Goal: Task Accomplishment & Management: Use online tool/utility

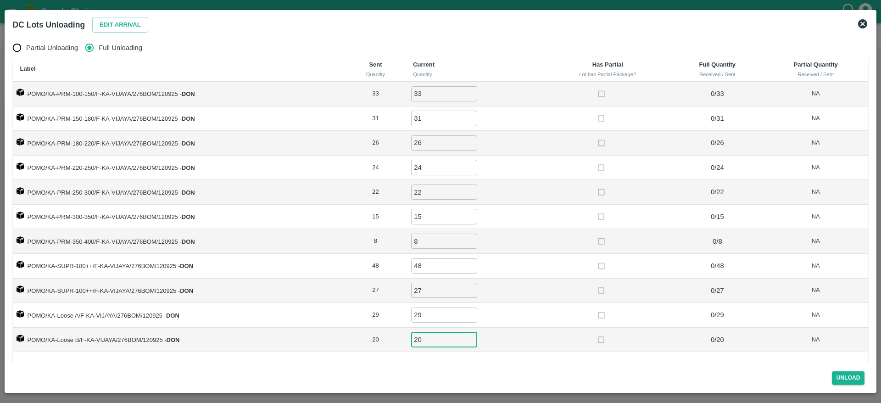
scroll to position [4, 0]
click at [845, 377] on button "Unload" at bounding box center [848, 377] width 33 height 13
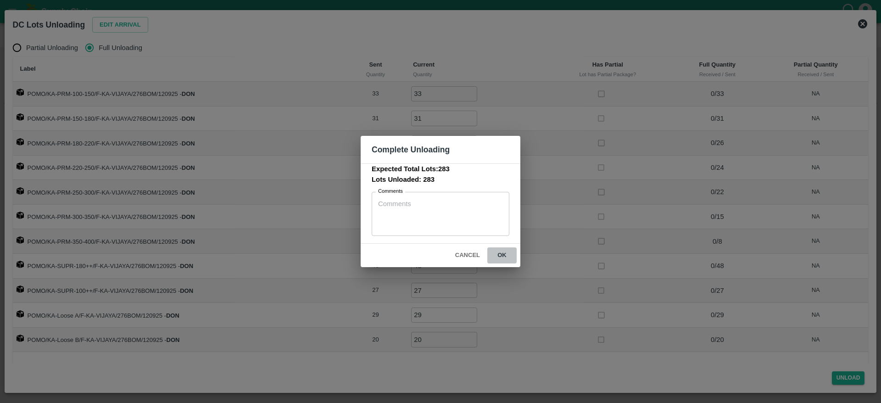
click at [501, 250] on button "ok" at bounding box center [501, 255] width 29 height 16
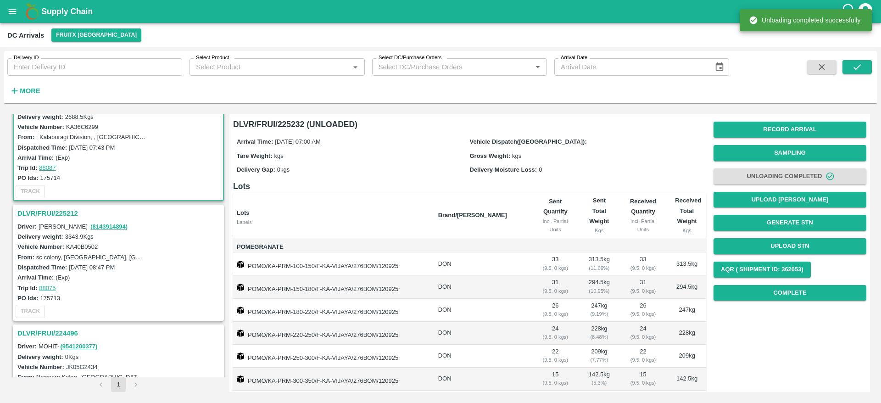
scroll to position [18, 0]
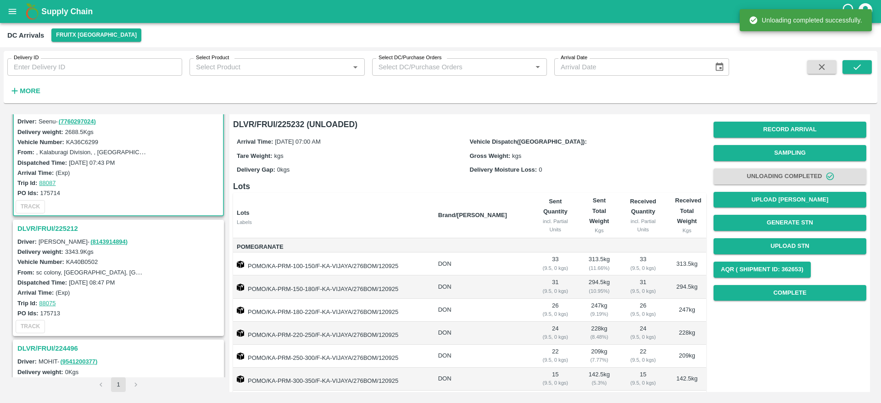
click at [47, 227] on h3 "DLVR/FRUI/225212" at bounding box center [119, 229] width 205 height 12
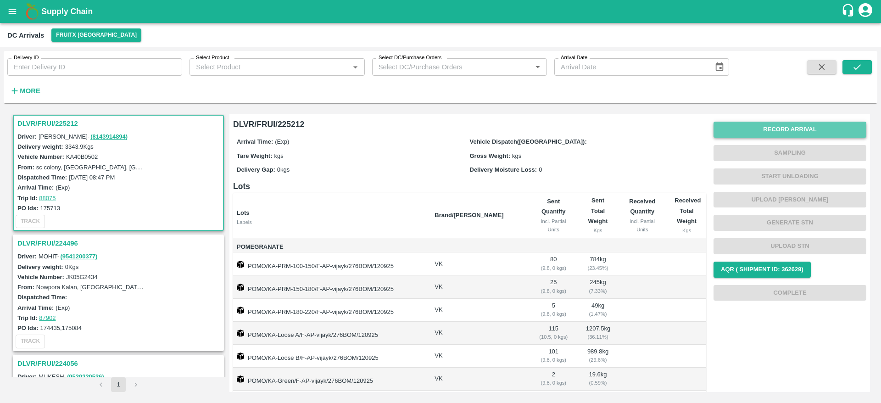
click at [785, 125] on button "Record Arrival" at bounding box center [790, 130] width 153 height 16
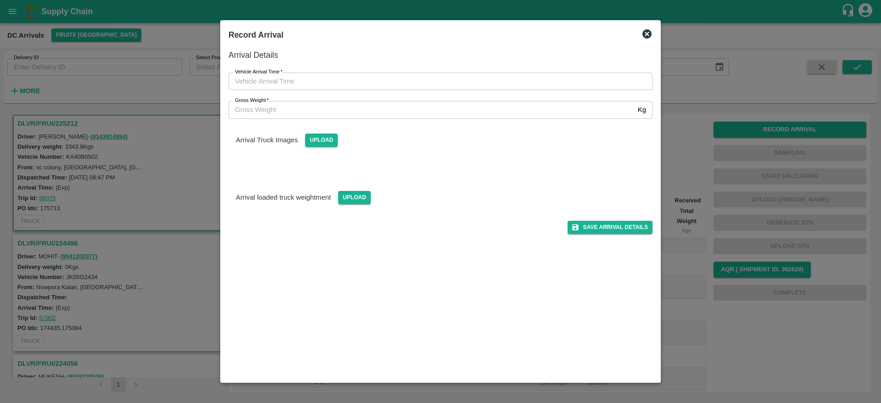
type input "DD/MM/YYYY hh:mm aa"
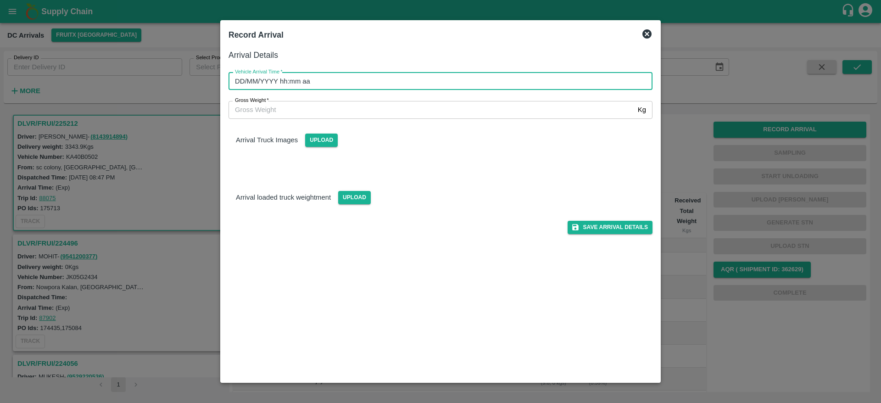
click at [378, 89] on input "DD/MM/YYYY hh:mm aa" at bounding box center [438, 81] width 418 height 17
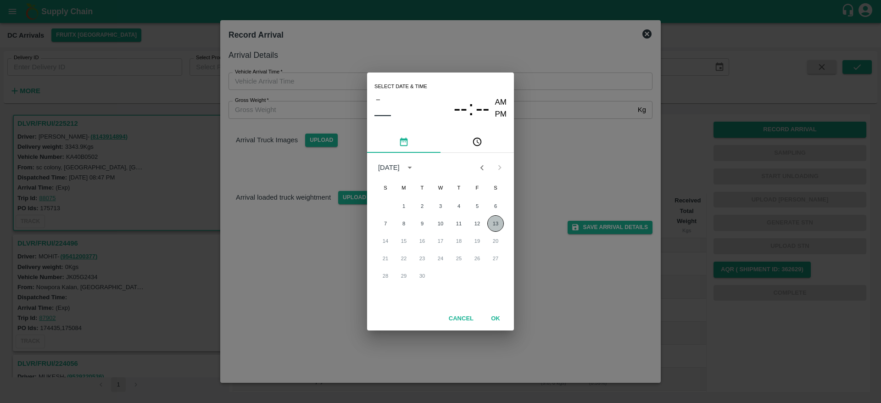
click at [497, 226] on button "13" at bounding box center [495, 223] width 17 height 17
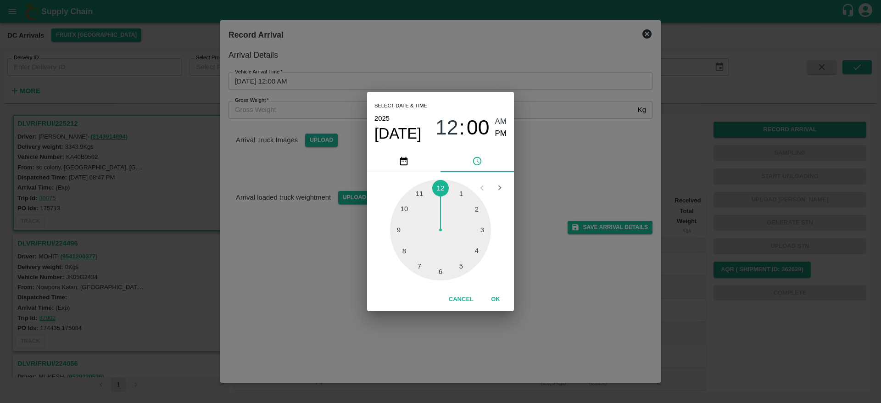
click at [421, 264] on div at bounding box center [440, 229] width 101 height 101
type input "[DATE] 07:00 AM"
click at [497, 298] on button "OK" at bounding box center [495, 299] width 29 height 16
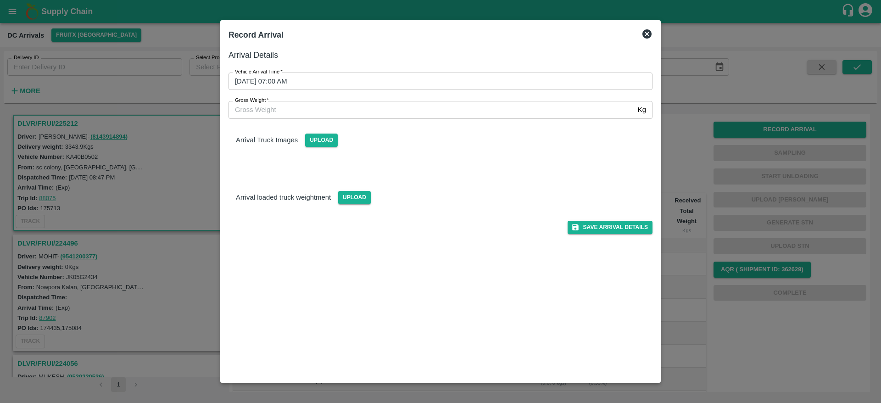
click at [604, 237] on div "Arrival Details Vehicle Arrival Time   * [DATE] 07:00 AM Vehicle Arrival Time G…" at bounding box center [440, 211] width 431 height 333
click at [612, 226] on button "Save Arrival Details" at bounding box center [610, 227] width 85 height 13
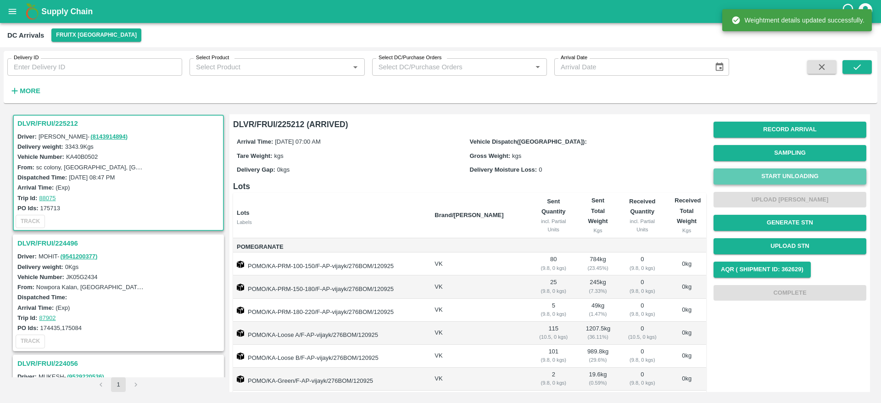
click at [783, 171] on button "Start Unloading" at bounding box center [790, 176] width 153 height 16
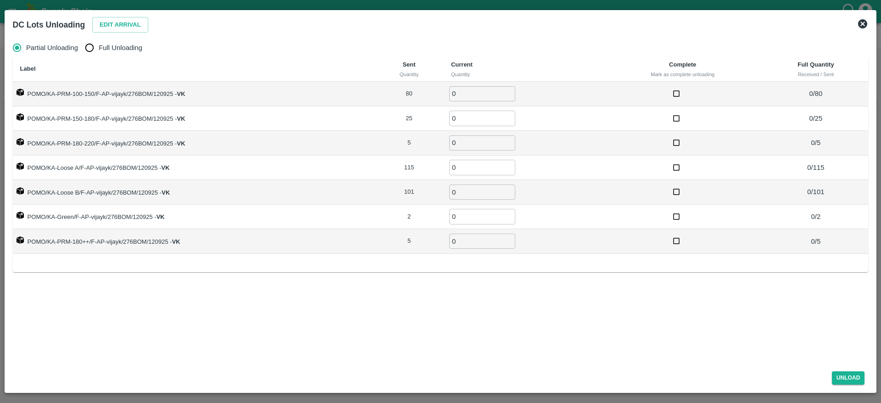
click at [132, 48] on span "Full Unloading" at bounding box center [121, 48] width 44 height 10
click at [99, 48] on input "Full Unloading" at bounding box center [89, 48] width 18 height 18
radio input "true"
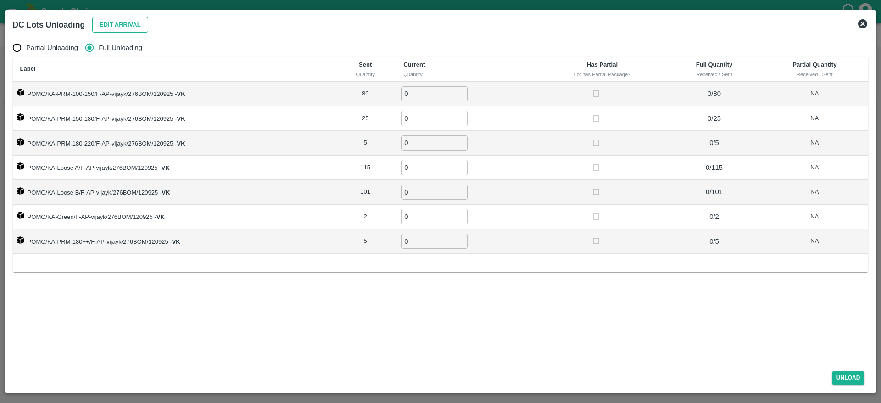
drag, startPoint x: 123, startPoint y: 14, endPoint x: 123, endPoint y: 20, distance: 6.4
click at [123, 20] on div "Edit Arrival" at bounding box center [119, 23] width 60 height 20
click at [123, 20] on button "Edit Arrival" at bounding box center [120, 25] width 56 height 16
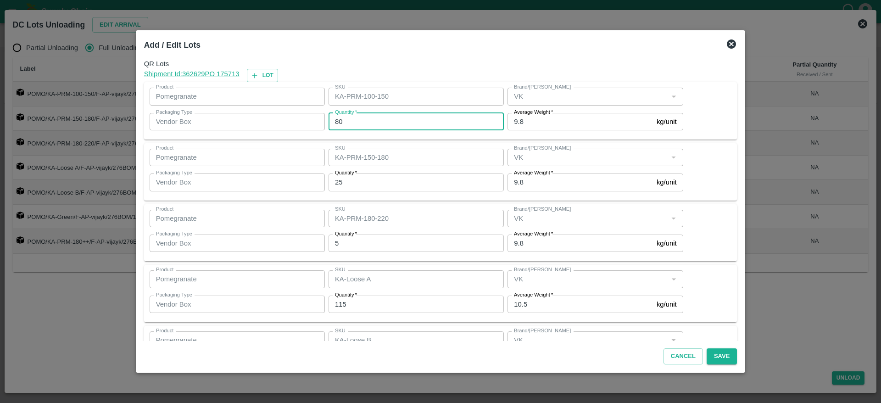
click at [392, 127] on input "80" at bounding box center [416, 121] width 175 height 17
type input "81"
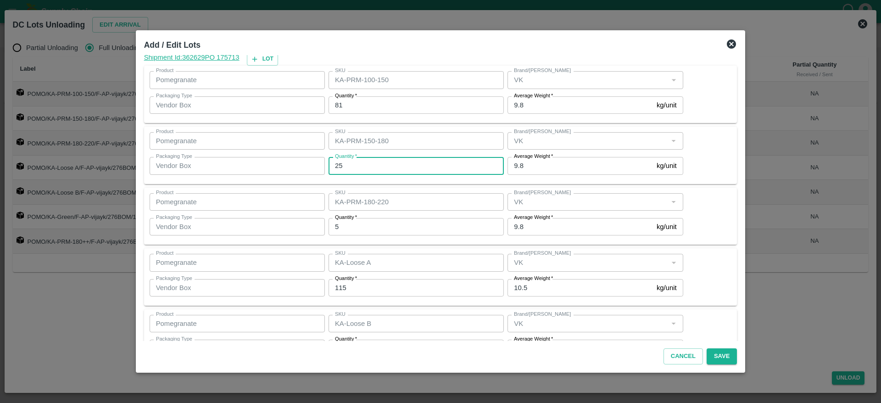
scroll to position [17, 0]
type input "25"
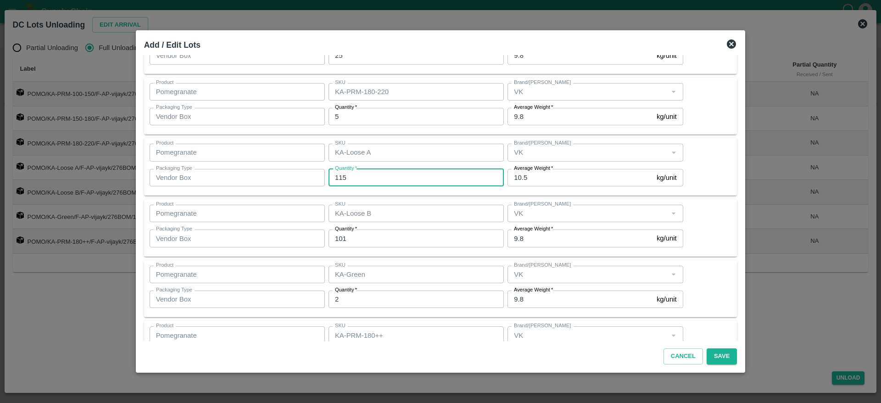
scroll to position [134, 0]
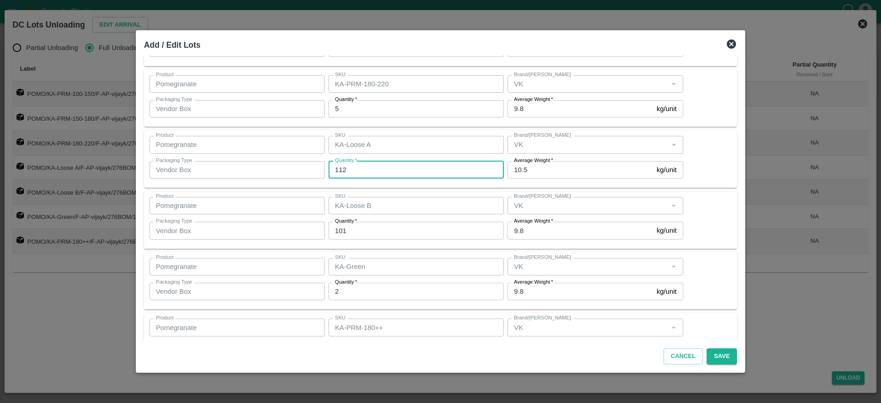
type input "112"
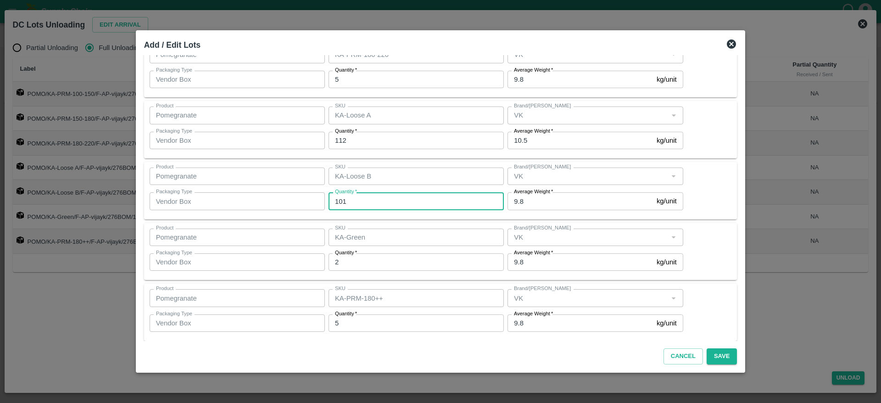
scroll to position [171, 0]
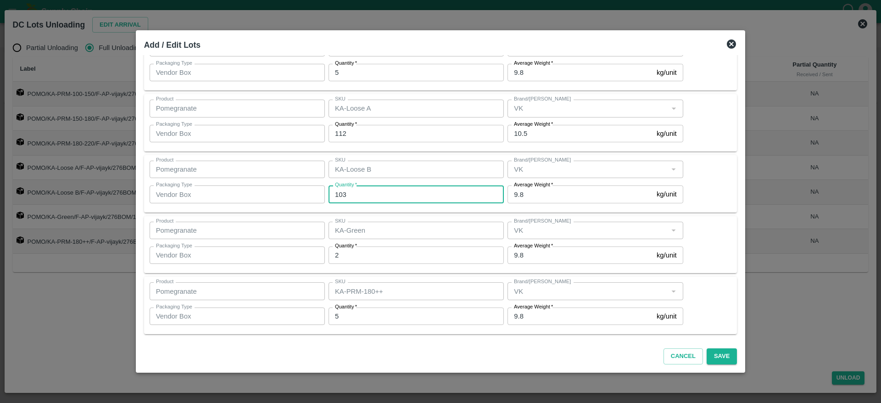
type input "103"
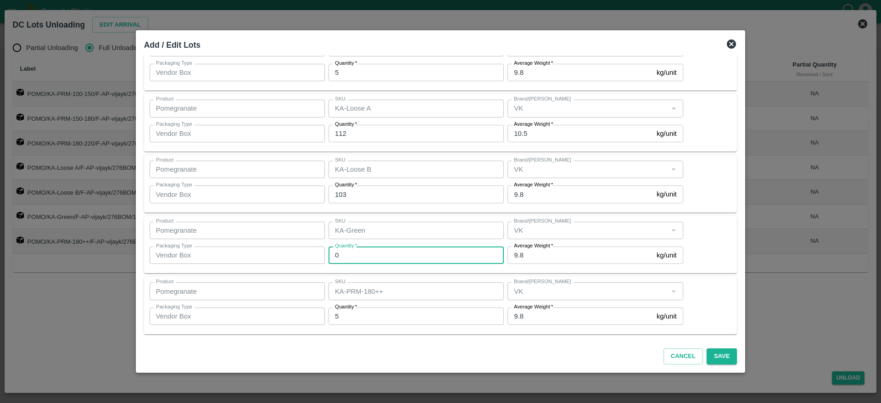
type input "0"
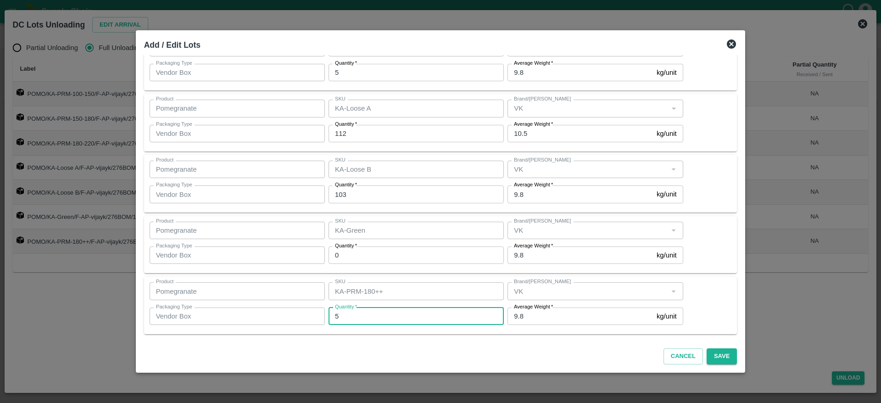
click at [368, 321] on input "5" at bounding box center [416, 315] width 175 height 17
click at [381, 352] on div "Cancel Save" at bounding box center [440, 354] width 601 height 27
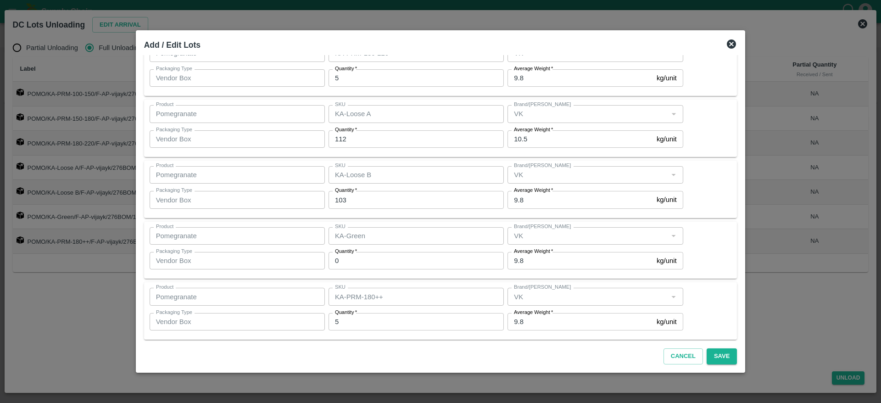
scroll to position [0, 0]
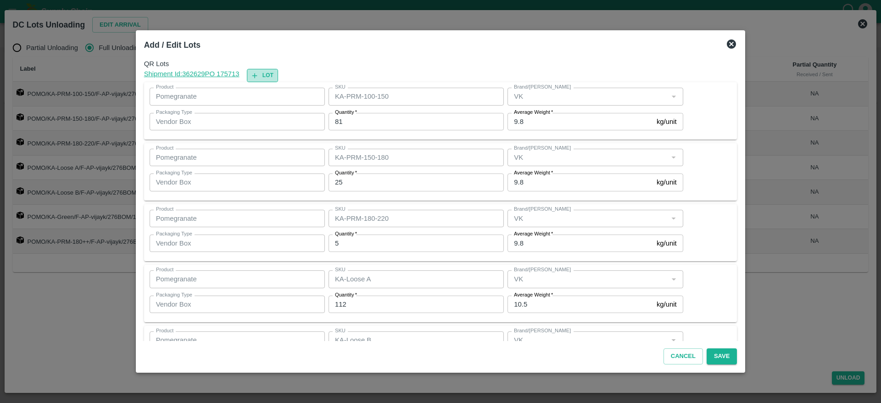
click at [274, 78] on button "Lot" at bounding box center [262, 75] width 31 height 13
type input "KA-PRM-100-150"
type input "81"
type input "KA-PRM-150-180"
type input "25"
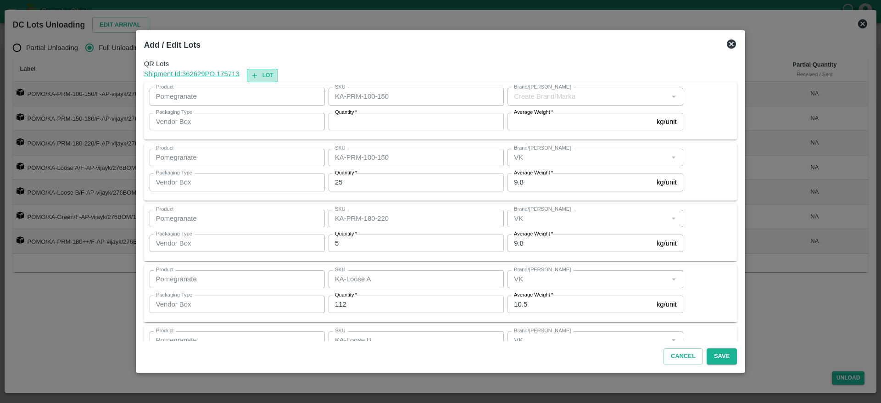
type input "KA-PRM-180-220"
type input "5"
type input "9.8"
type input "KA-Loose A"
type input "112"
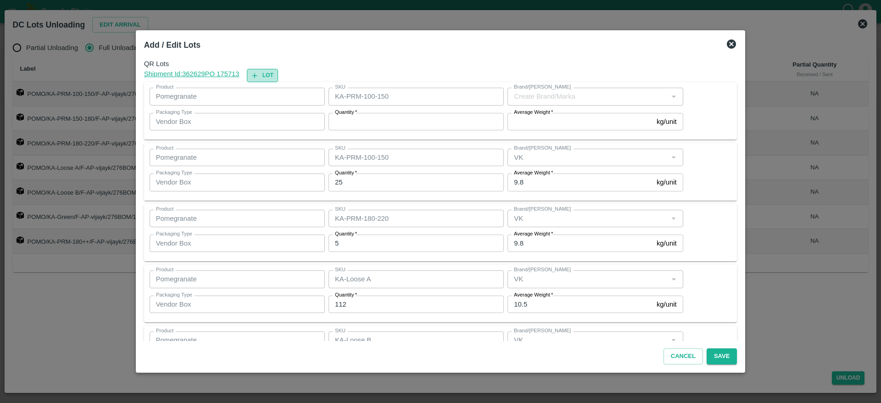
type input "10.5"
type input "KA-Loose B"
type input "103"
type input "KA-Green"
type input "0"
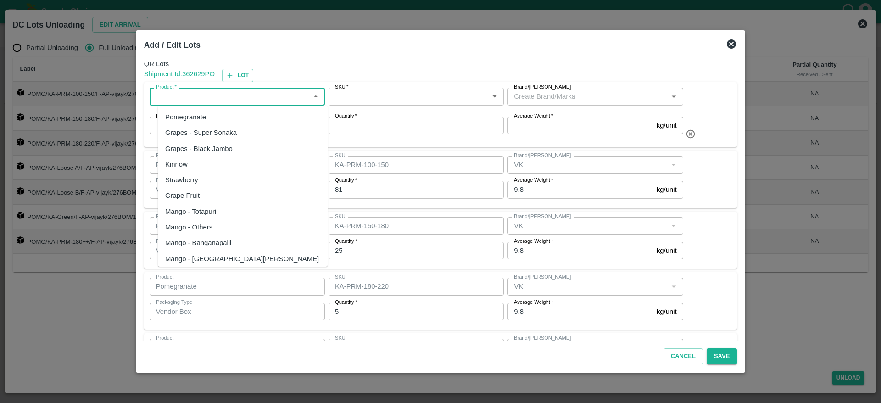
click at [222, 95] on input "Product   *" at bounding box center [229, 96] width 155 height 12
click at [220, 109] on div "Pomegranate" at bounding box center [243, 117] width 170 height 16
type input "Pomegranate"
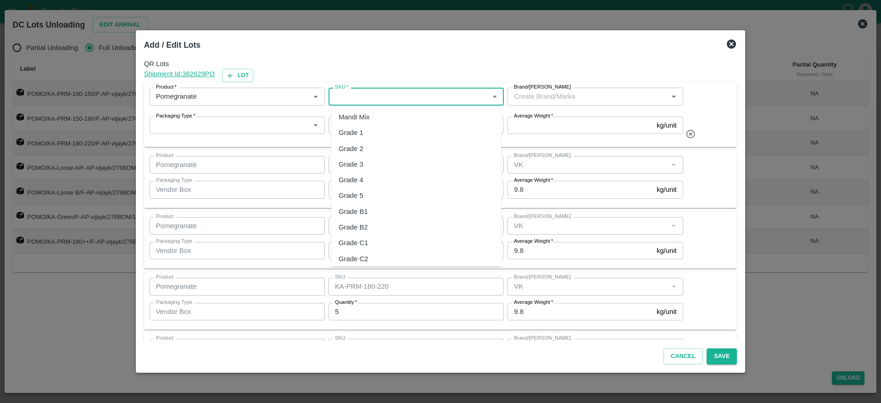
click at [379, 97] on input "SKU   *" at bounding box center [408, 96] width 155 height 12
click at [374, 113] on div "Mandi Mix" at bounding box center [416, 117] width 170 height 16
type input "Mandi Mix"
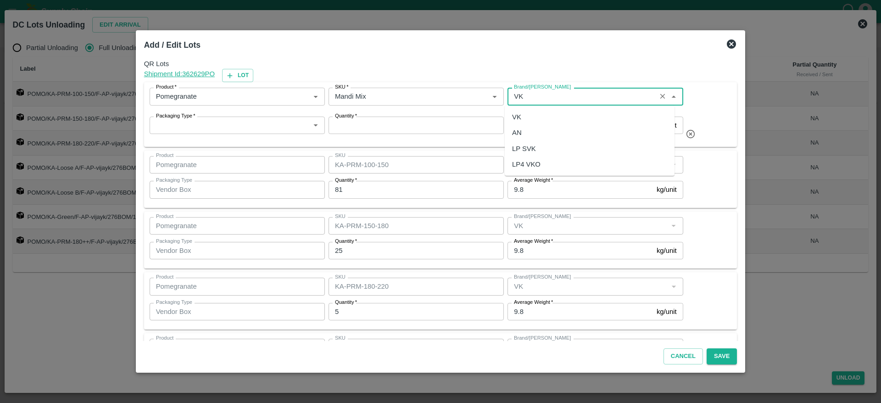
click at [551, 121] on div "VK" at bounding box center [590, 117] width 170 height 16
type input "VK"
click at [227, 116] on div "Packaging Type   * Packaging Type   *" at bounding box center [235, 127] width 179 height 28
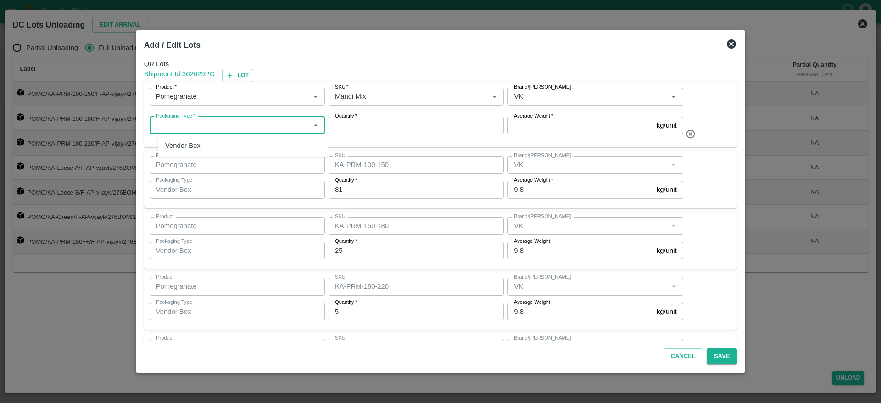
click at [224, 121] on input "Packaging Type   *" at bounding box center [229, 125] width 155 height 12
click at [204, 152] on div "Vendor Box" at bounding box center [243, 146] width 170 height 16
type input "Vendor Box"
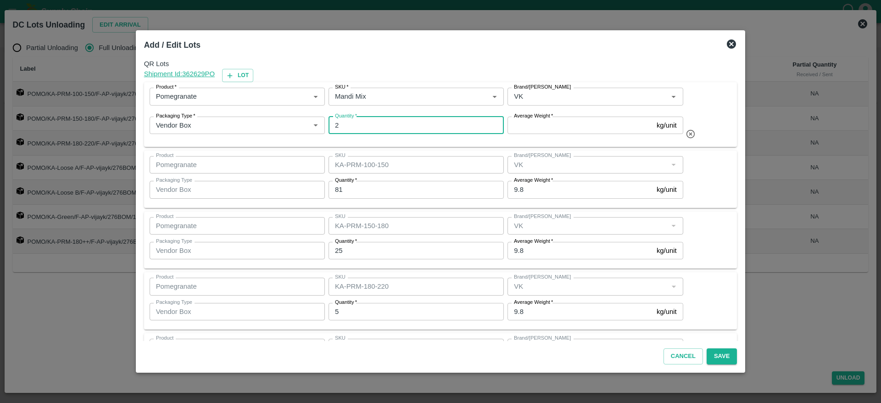
type input "2"
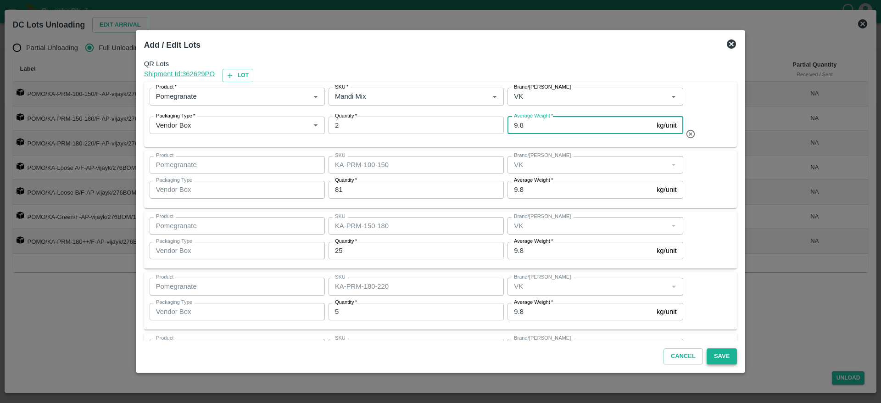
type input "9.8"
click at [714, 354] on button "Save" at bounding box center [722, 356] width 30 height 16
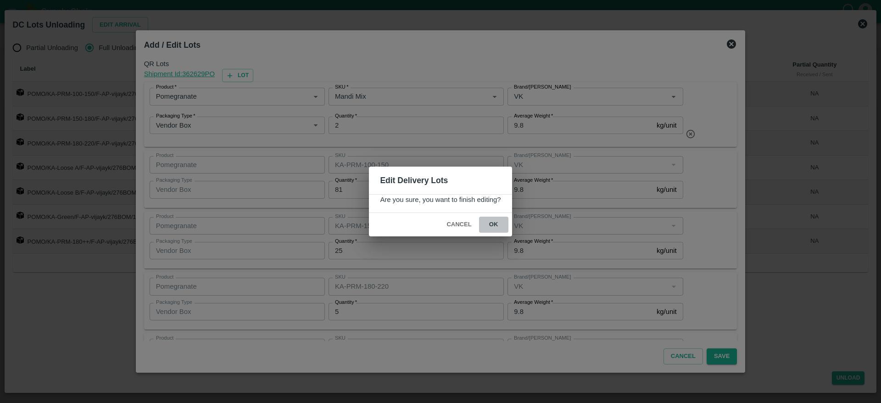
click at [498, 224] on button "ok" at bounding box center [493, 225] width 29 height 16
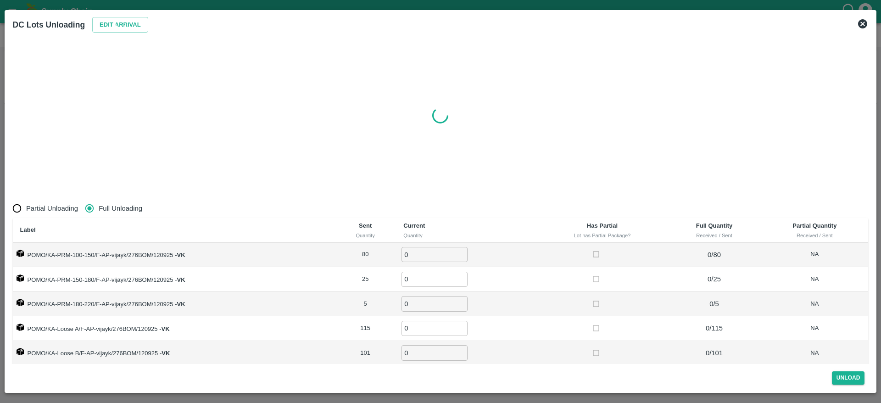
radio input "true"
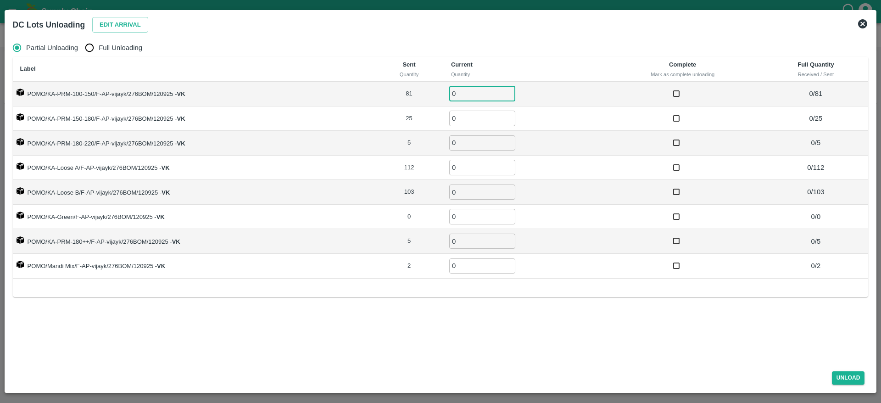
click at [473, 94] on input "0" at bounding box center [482, 93] width 66 height 15
type input "81"
type input "5"
click at [466, 112] on input "5" at bounding box center [482, 118] width 66 height 15
click at [101, 50] on span "Full Unloading" at bounding box center [121, 48] width 44 height 10
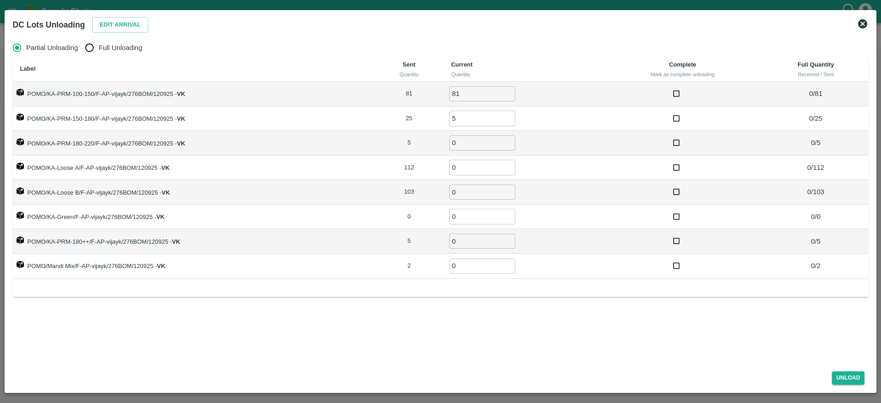
click at [99, 50] on input "Full Unloading" at bounding box center [89, 48] width 18 height 18
radio input "true"
type input "0"
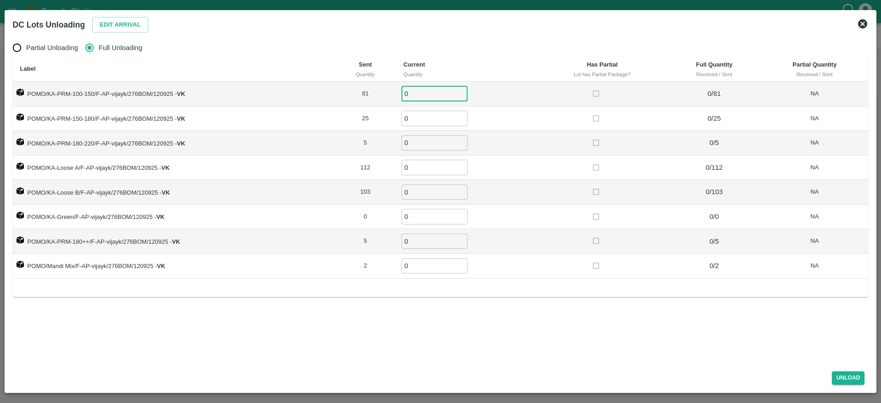
click at [424, 97] on input "0" at bounding box center [435, 93] width 66 height 15
type input "81"
type input "25"
type input "5"
type input "112"
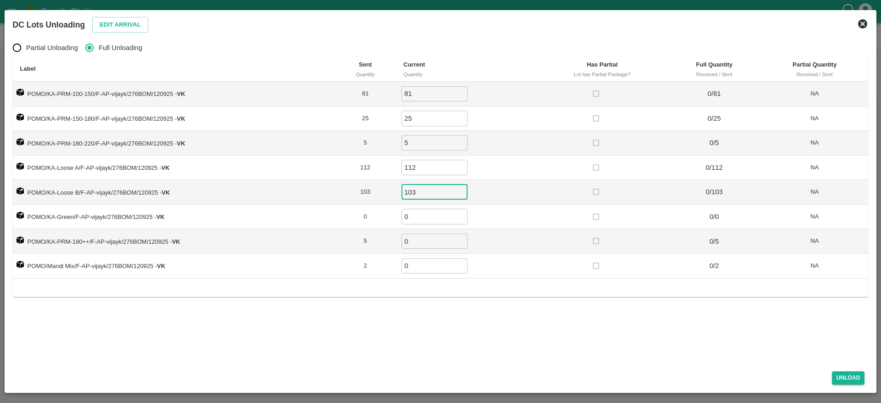
type input "103"
type input "5"
type input "2"
click at [850, 378] on button "Unload" at bounding box center [848, 377] width 33 height 13
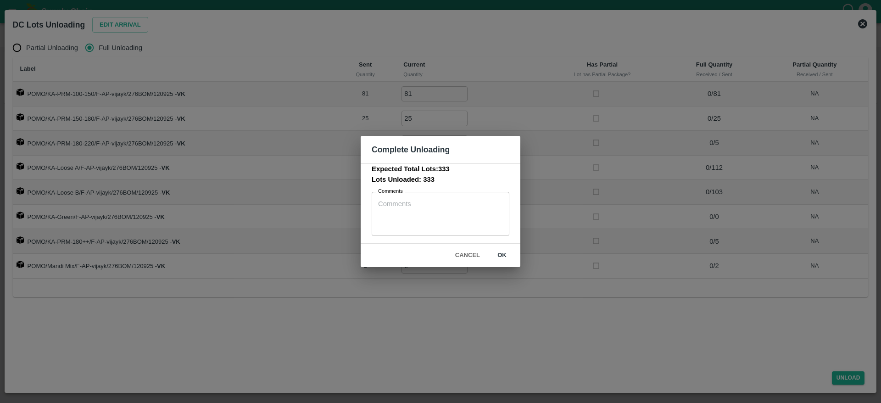
click at [505, 253] on button "ok" at bounding box center [501, 255] width 29 height 16
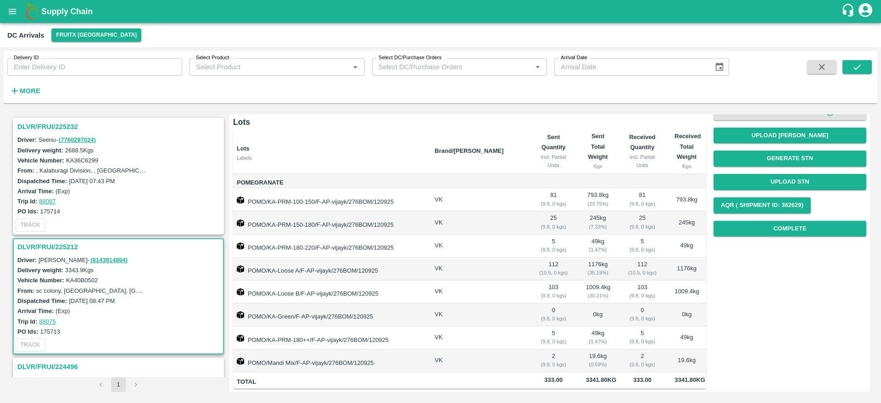
click at [56, 119] on div "DLVR/FRUI/225232" at bounding box center [118, 127] width 209 height 16
click at [50, 126] on h3 "DLVR/FRUI/225232" at bounding box center [119, 127] width 205 height 12
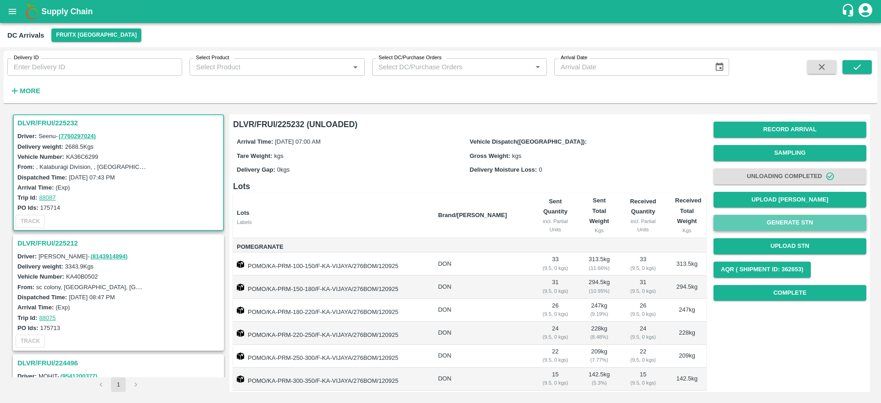
click at [760, 219] on button "Generate STN" at bounding box center [790, 223] width 153 height 16
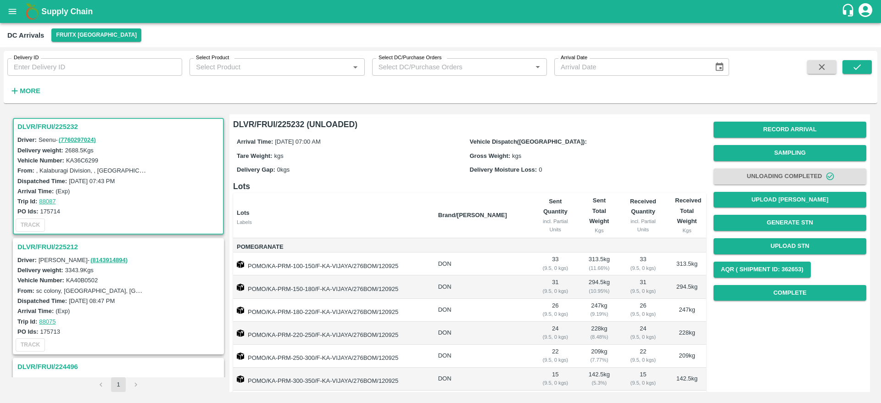
click at [48, 247] on h3 "DLVR/FRUI/225212" at bounding box center [119, 247] width 205 height 12
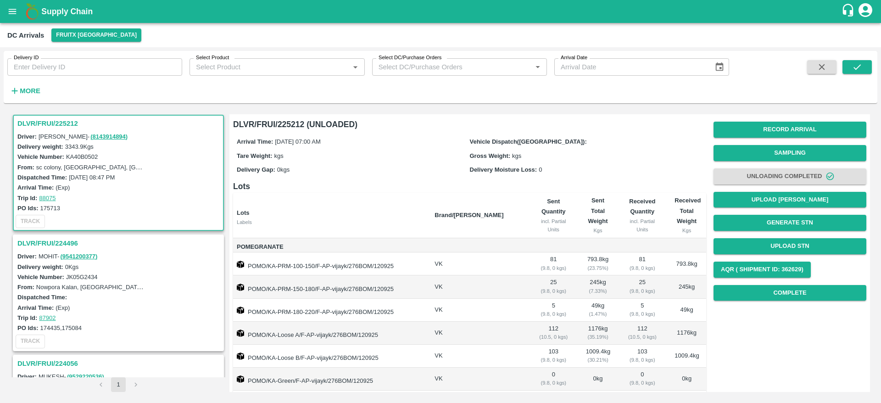
scroll to position [75, 0]
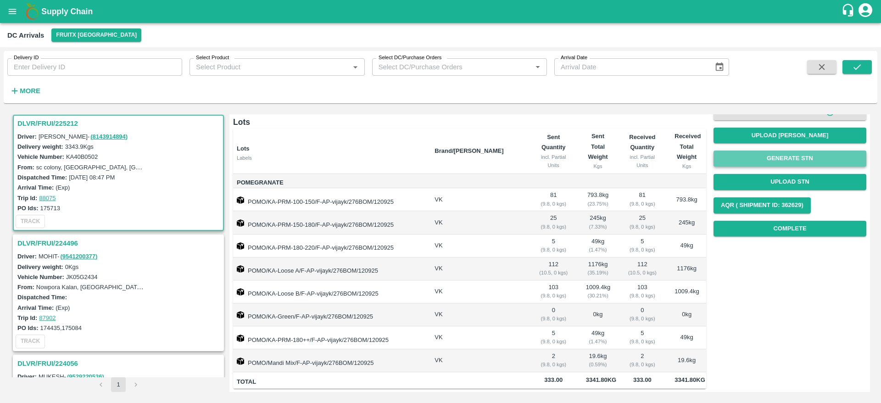
click at [800, 153] on button "Generate STN" at bounding box center [790, 159] width 153 height 16
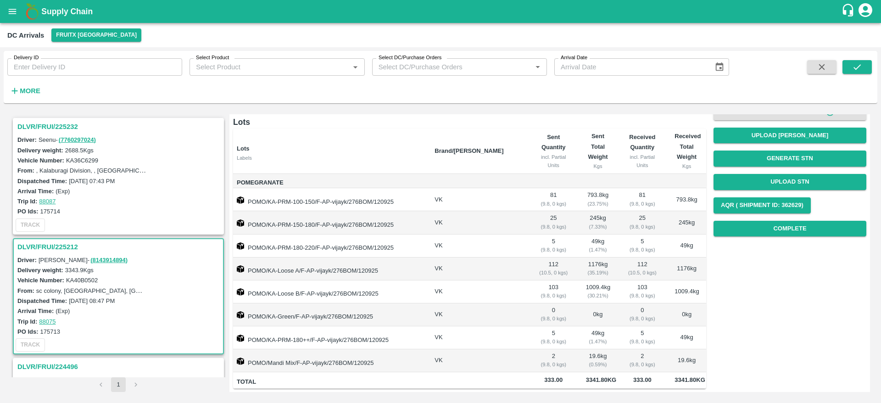
click at [42, 122] on h3 "DLVR/FRUI/225232" at bounding box center [119, 127] width 205 height 12
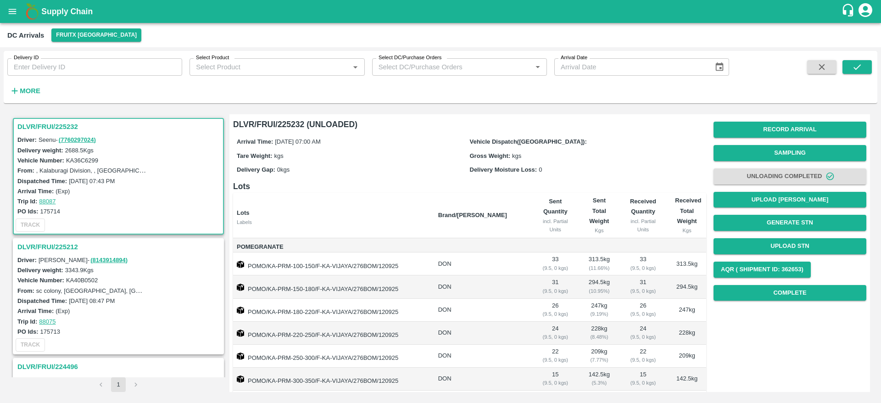
click at [50, 125] on h3 "DLVR/FRUI/225232" at bounding box center [119, 127] width 205 height 12
click at [38, 121] on h3 "DLVR/FRUI/225232" at bounding box center [119, 127] width 205 height 12
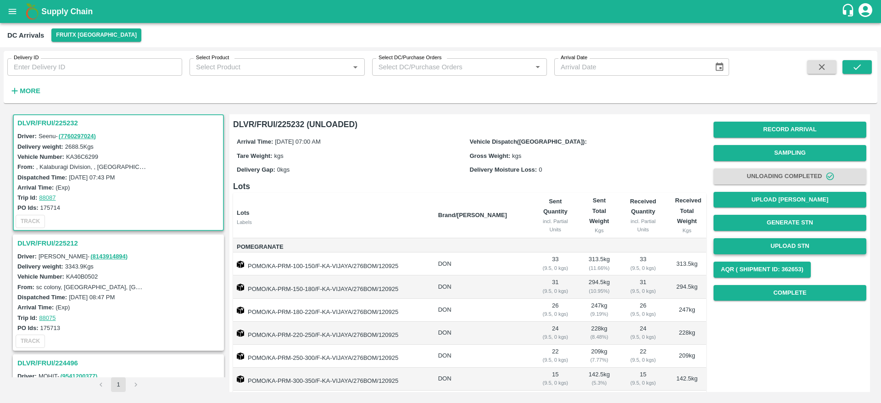
click at [769, 247] on button "Upload STN" at bounding box center [790, 246] width 153 height 16
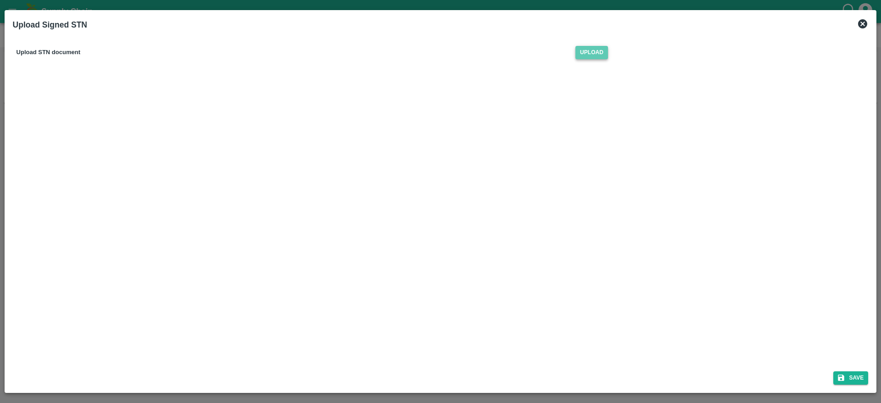
click at [588, 50] on span "Upload" at bounding box center [592, 52] width 33 height 13
click at [0, 0] on input "Upload" at bounding box center [0, 0] width 0 height 0
click at [850, 372] on button "Save" at bounding box center [850, 377] width 35 height 13
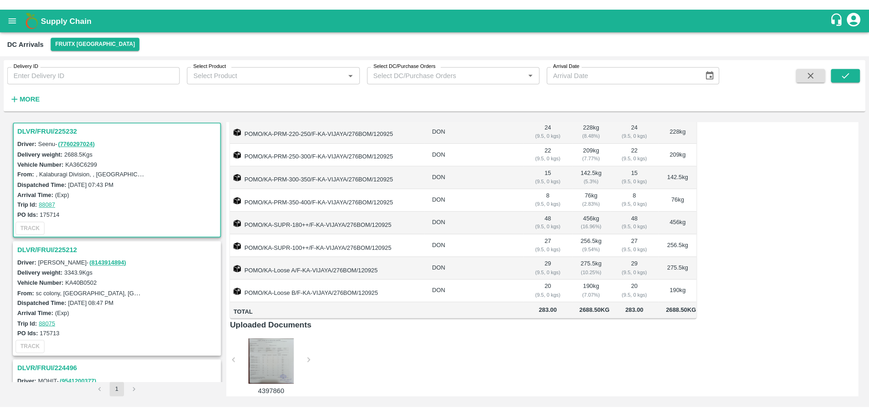
scroll to position [222, 0]
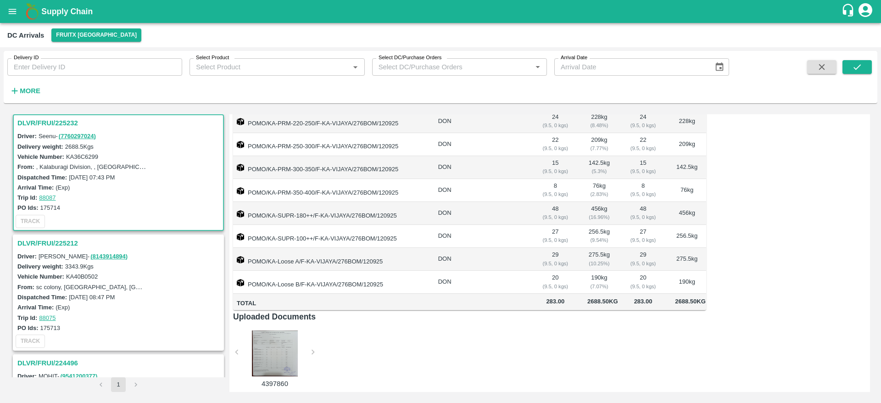
click at [266, 358] on div at bounding box center [274, 353] width 69 height 46
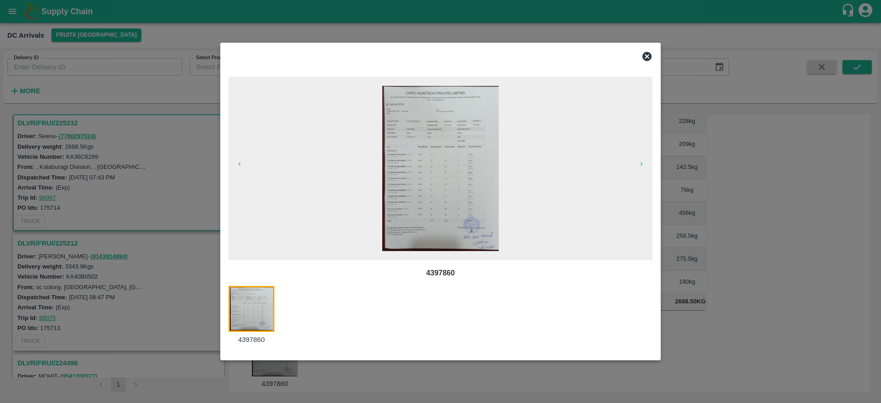
click at [450, 213] on img at bounding box center [440, 168] width 116 height 165
click at [649, 55] on icon at bounding box center [647, 56] width 9 height 9
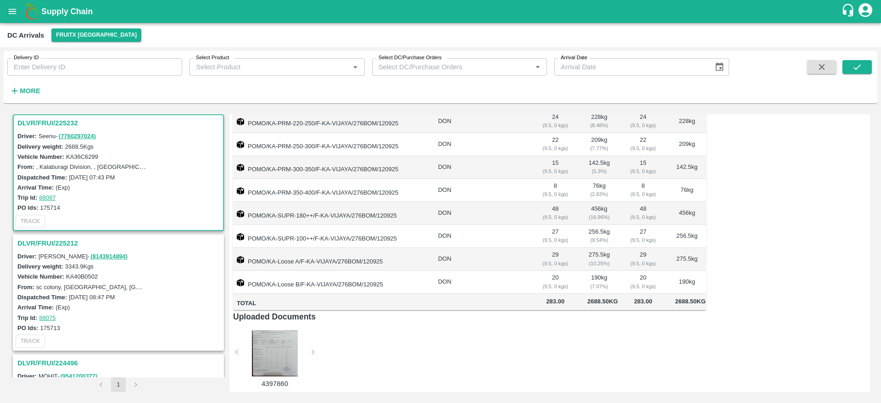
scroll to position [0, 0]
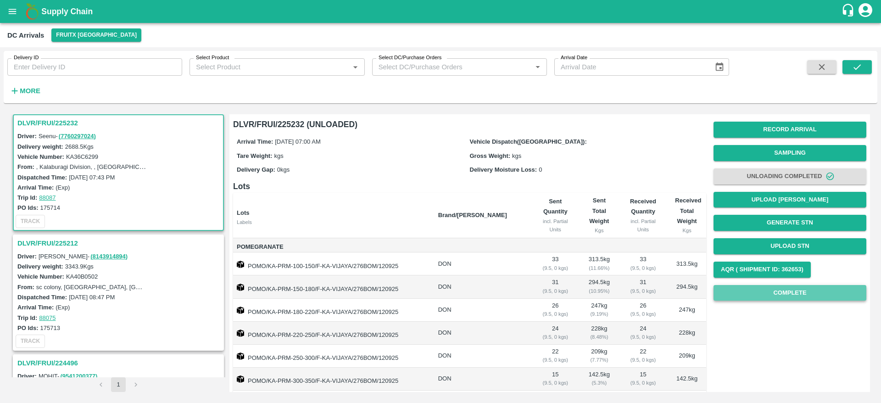
click at [783, 295] on button "Complete" at bounding box center [790, 293] width 153 height 16
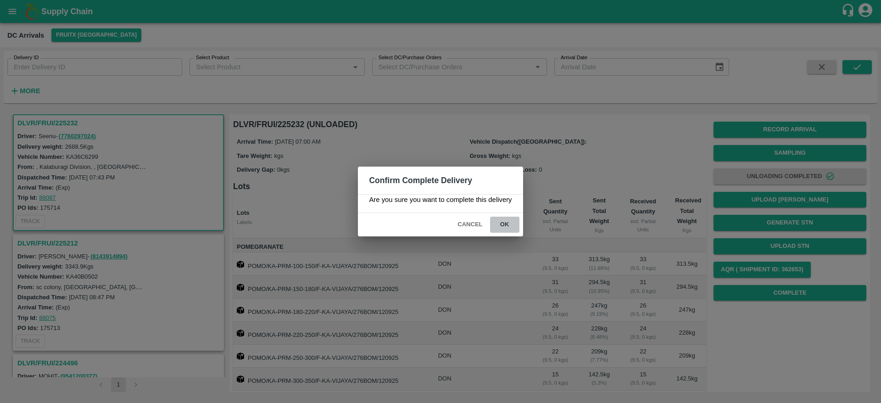
click at [504, 231] on button "ok" at bounding box center [504, 225] width 29 height 16
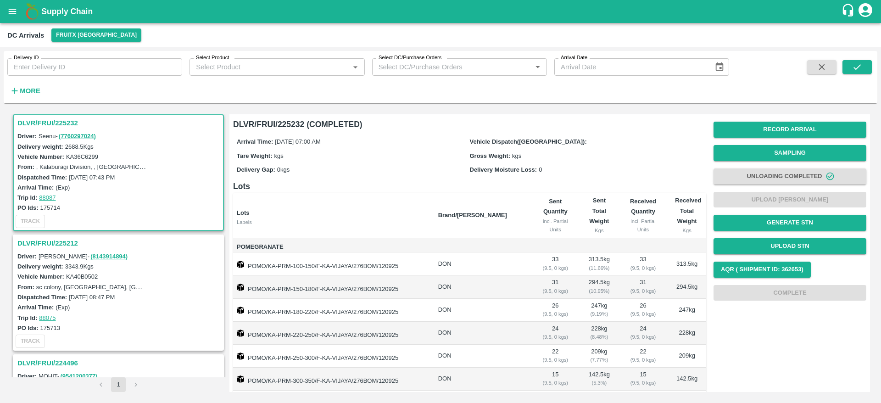
click at [30, 240] on h3 "DLVR/FRUI/225212" at bounding box center [119, 243] width 205 height 12
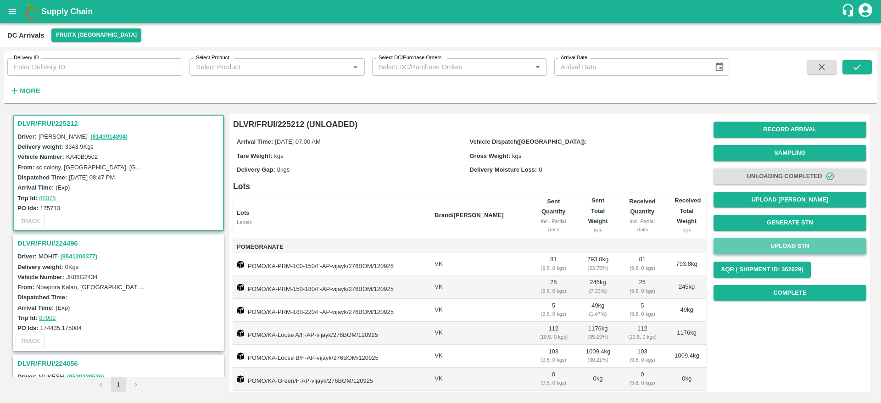
click at [776, 240] on button "Upload STN" at bounding box center [790, 246] width 153 height 16
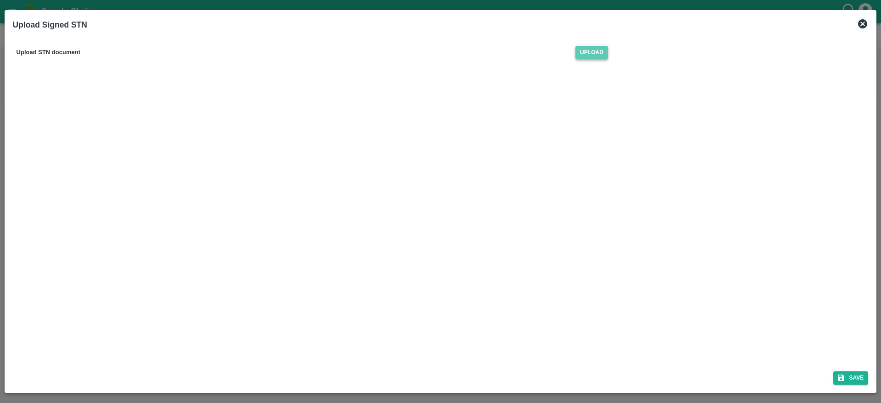
click at [592, 56] on span "Upload" at bounding box center [592, 52] width 33 height 13
click at [0, 0] on input "Upload" at bounding box center [0, 0] width 0 height 0
click at [841, 376] on icon "submit" at bounding box center [841, 378] width 8 height 8
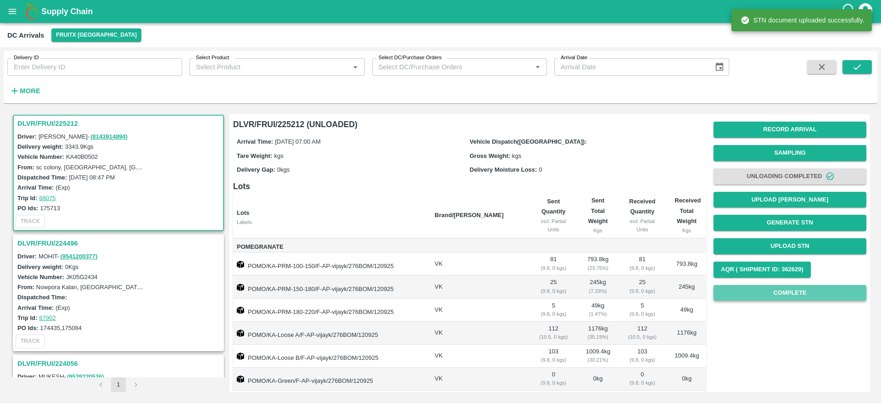
click at [761, 287] on button "Complete" at bounding box center [790, 293] width 153 height 16
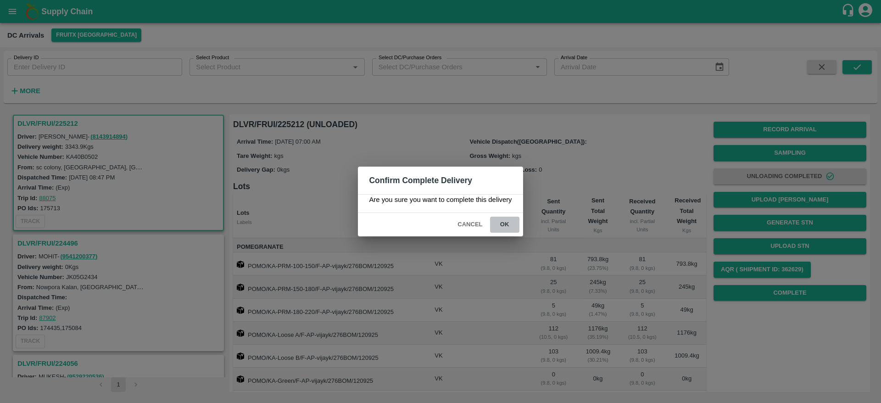
click at [507, 224] on button "ok" at bounding box center [504, 225] width 29 height 16
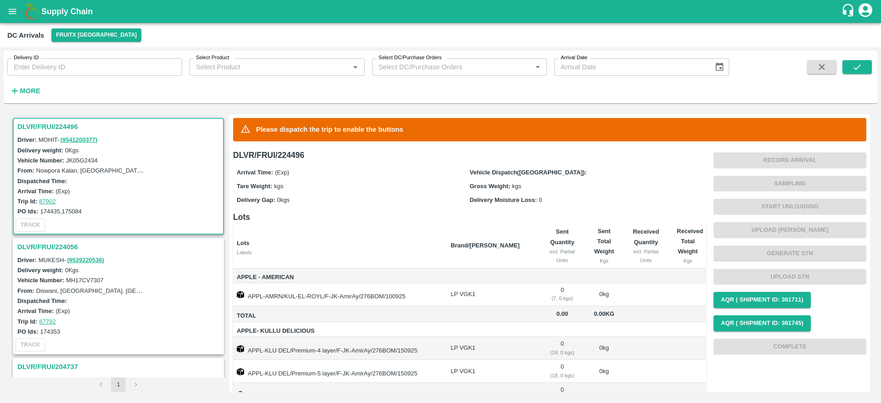
click at [47, 128] on h3 "DLVR/FRUI/224496" at bounding box center [119, 127] width 205 height 12
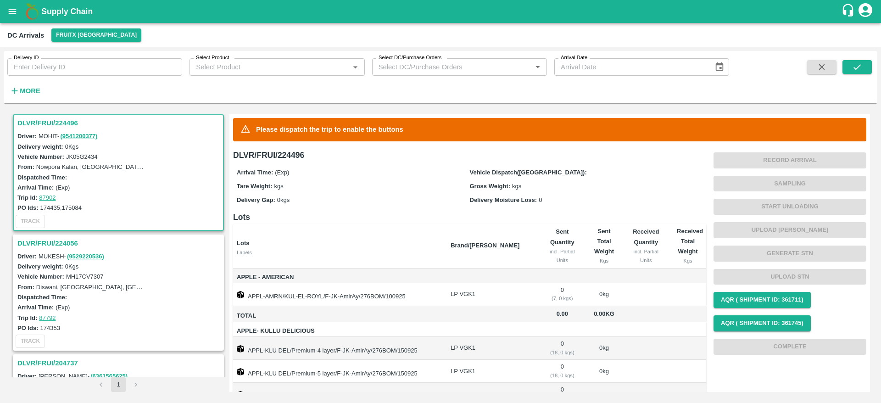
click at [50, 241] on h3 "DLVR/FRUI/224056" at bounding box center [119, 243] width 205 height 12
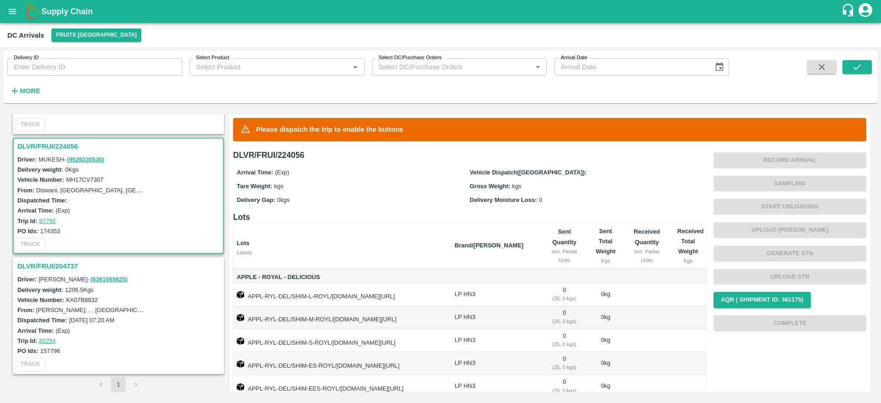
scroll to position [72, 0]
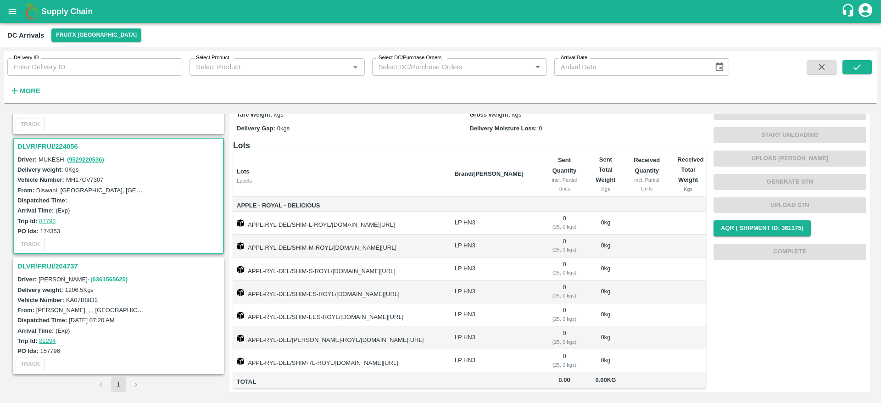
click at [47, 263] on h3 "DLVR/FRUI/204737" at bounding box center [119, 266] width 205 height 12
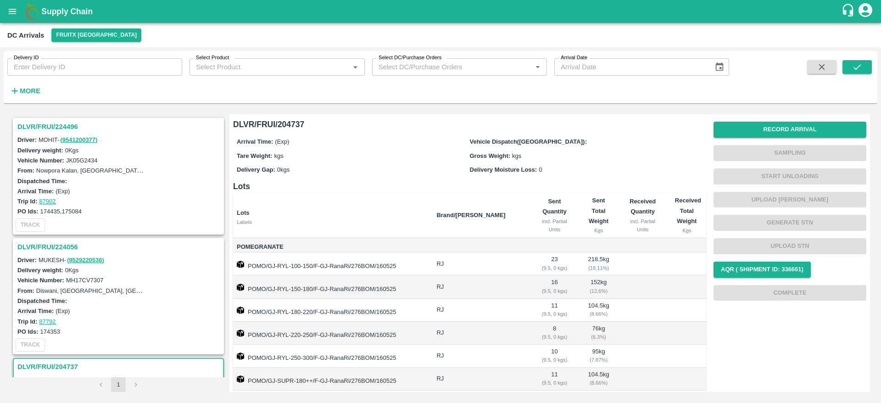
click at [45, 245] on h3 "DLVR/FRUI/224056" at bounding box center [119, 247] width 205 height 12
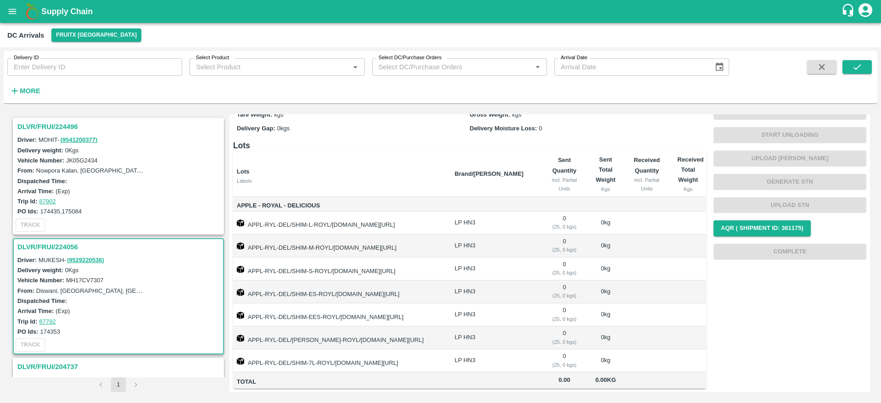
click at [46, 121] on h3 "DLVR/FRUI/224496" at bounding box center [119, 127] width 205 height 12
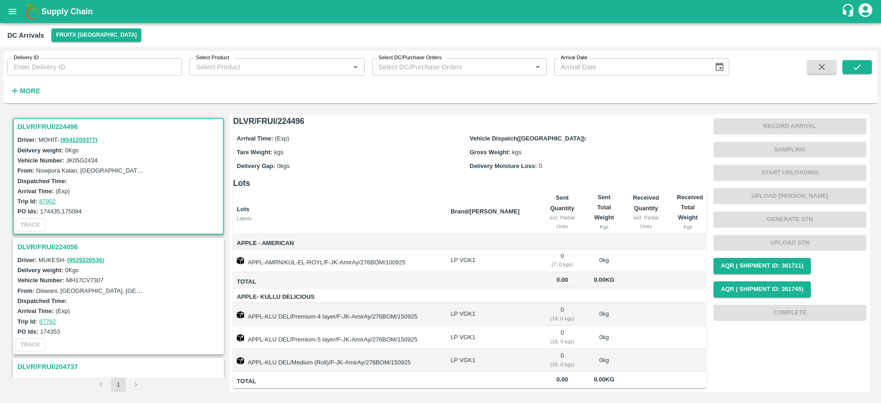
click at [33, 125] on h3 "DLVR/FRUI/224496" at bounding box center [119, 127] width 205 height 12
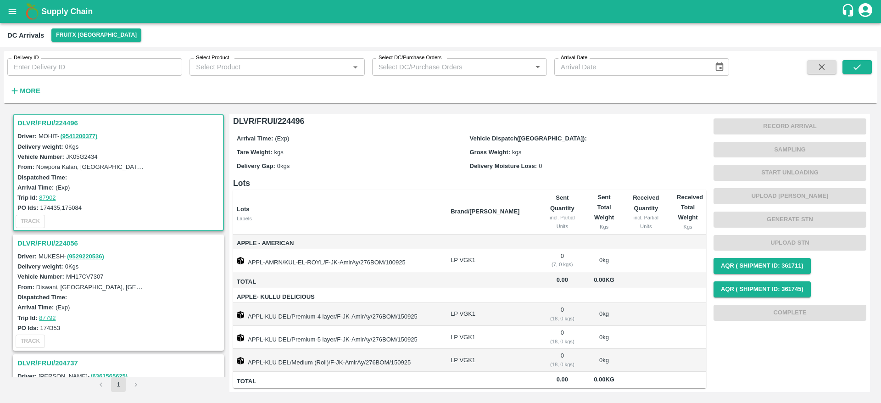
click at [59, 243] on h3 "DLVR/FRUI/224056" at bounding box center [119, 243] width 205 height 12
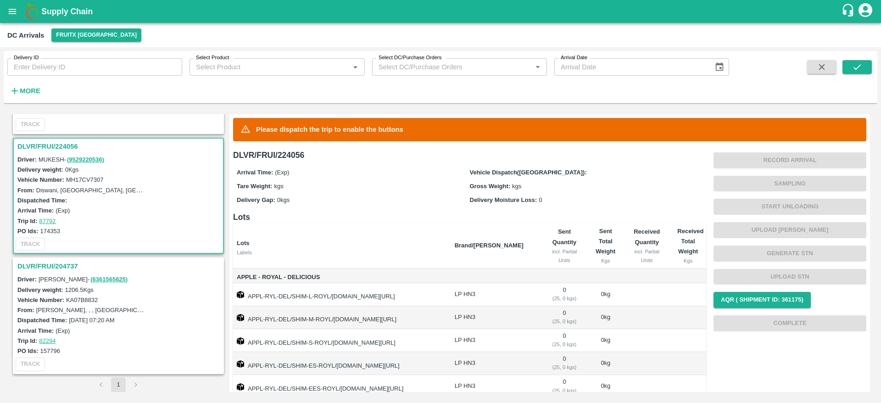
scroll to position [72, 0]
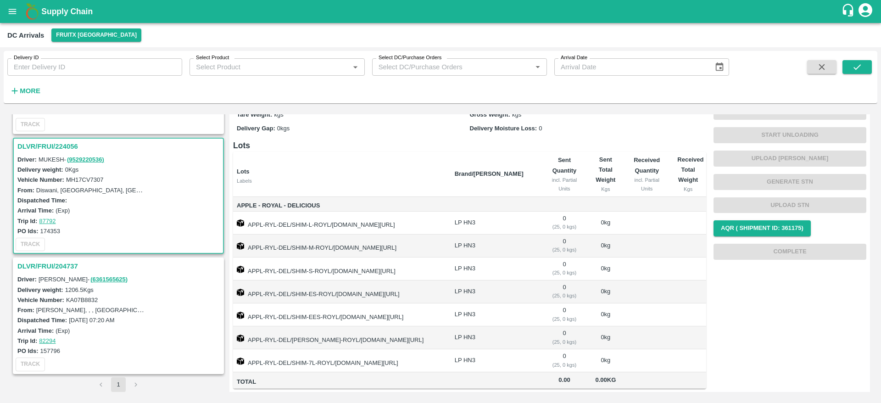
click at [46, 266] on h3 "DLVR/FRUI/204737" at bounding box center [119, 266] width 205 height 12
